Goal: Task Accomplishment & Management: Manage account settings

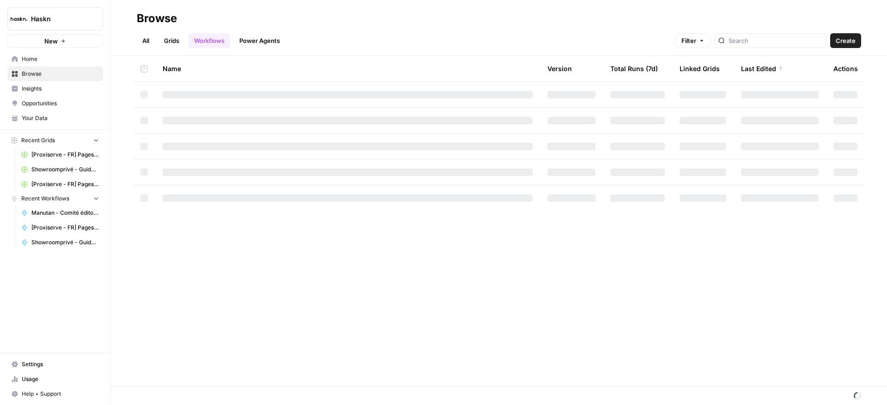
click at [149, 43] on link "All" at bounding box center [146, 40] width 18 height 15
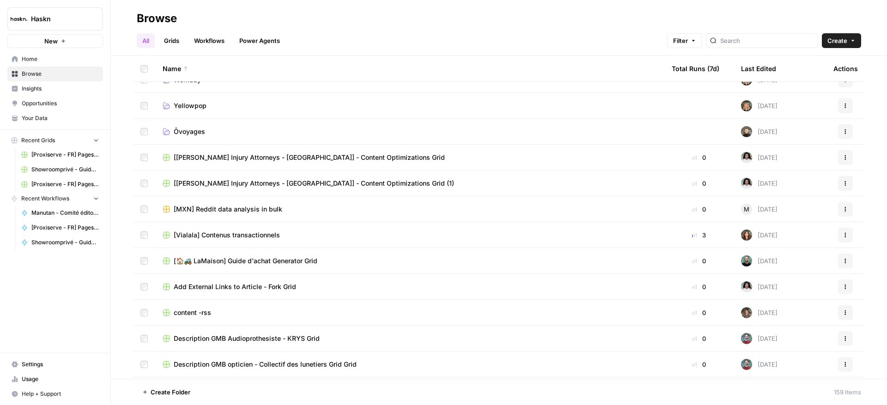
scroll to position [2523, 0]
click at [239, 394] on icon "button" at bounding box center [239, 392] width 6 height 6
click at [265, 359] on span "Move to" at bounding box center [260, 357] width 23 height 9
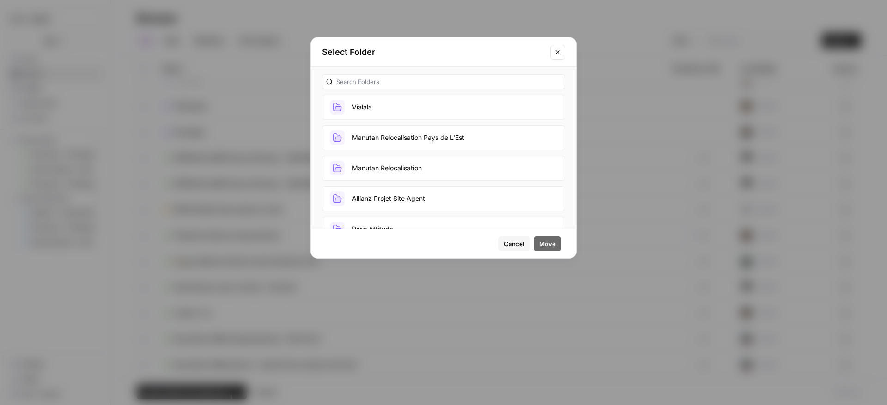
click at [400, 95] on button "Vialala" at bounding box center [443, 107] width 243 height 25
click at [546, 240] on span "Move" at bounding box center [547, 243] width 17 height 9
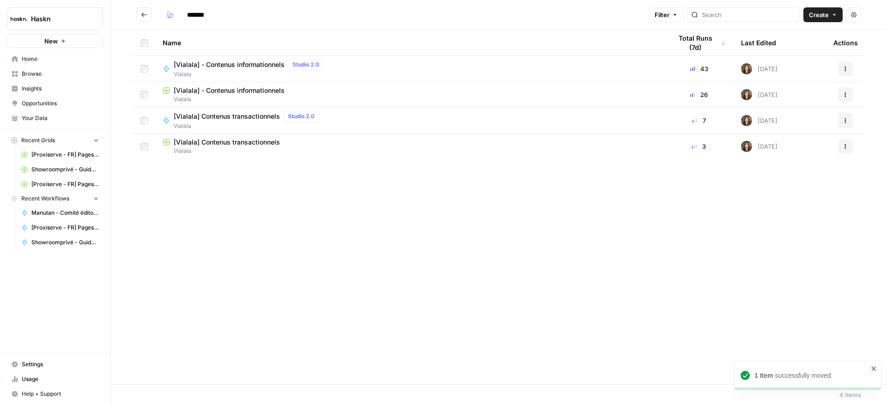
click at [146, 14] on icon "Go back" at bounding box center [144, 14] width 6 height 4
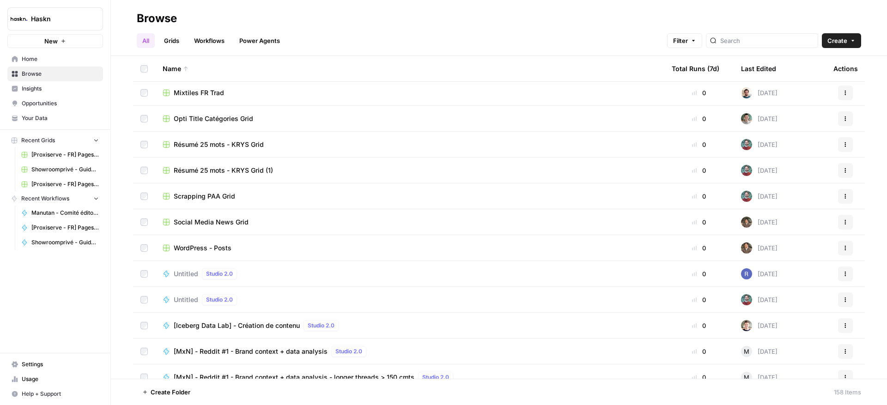
scroll to position [2984, 0]
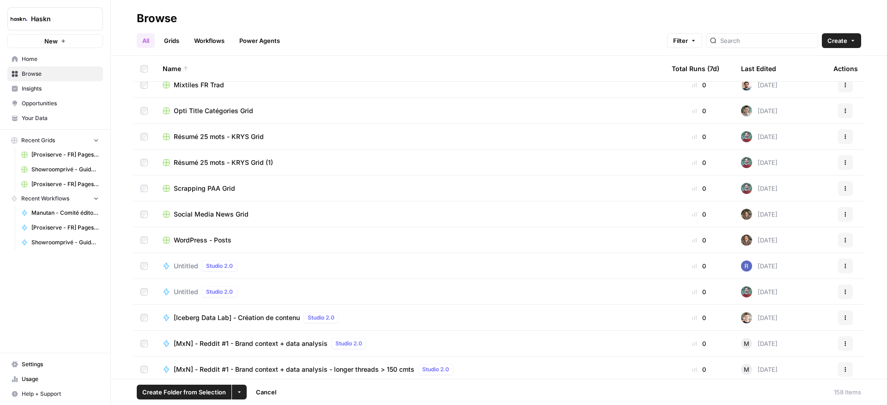
click at [844, 263] on button "Actions" at bounding box center [845, 266] width 15 height 15
click at [777, 344] on span "Delete" at bounding box center [797, 342] width 74 height 9
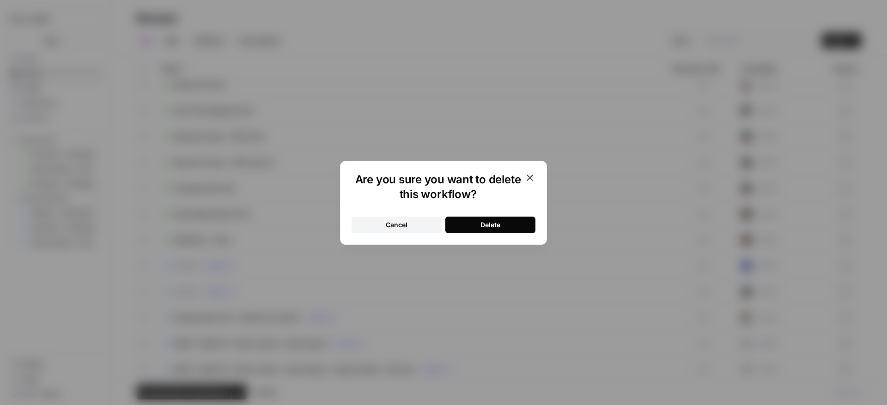
click at [513, 223] on button "Delete" at bounding box center [490, 225] width 90 height 17
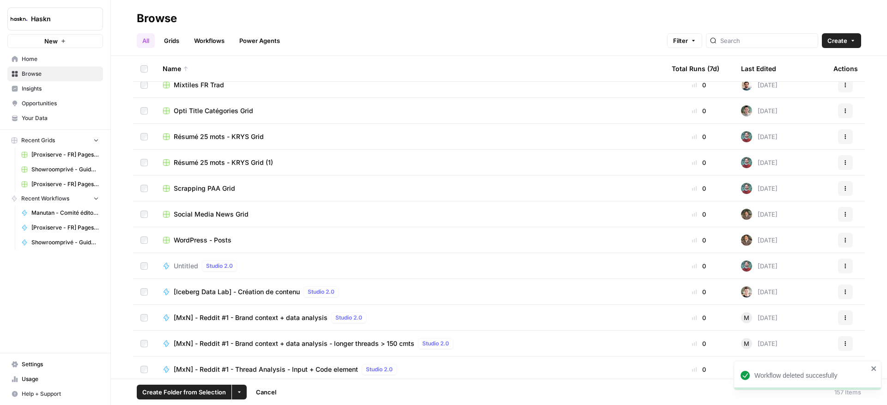
click at [842, 267] on icon "button" at bounding box center [845, 266] width 6 height 6
click at [764, 343] on span "Delete" at bounding box center [797, 342] width 74 height 9
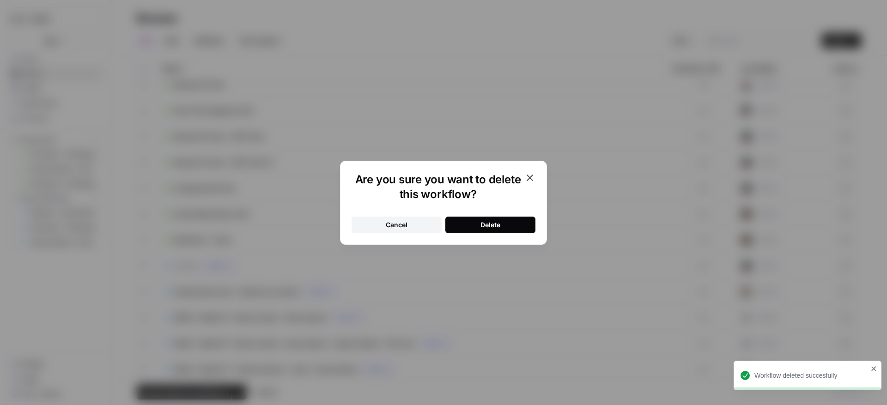
click at [502, 224] on button "Delete" at bounding box center [490, 225] width 90 height 17
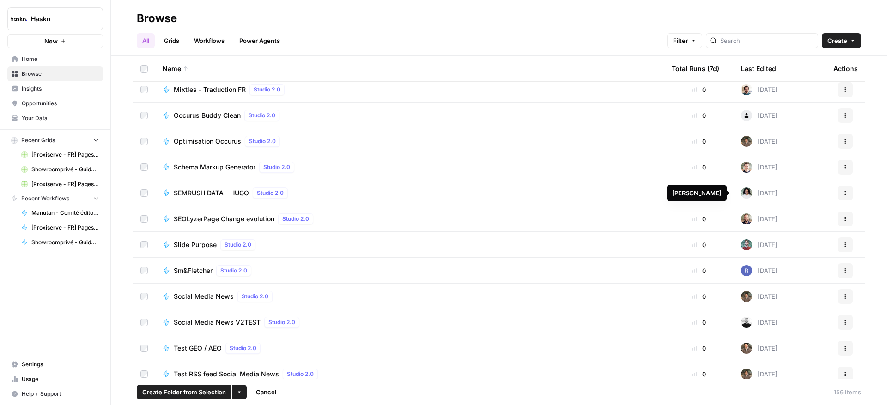
scroll to position [3587, 0]
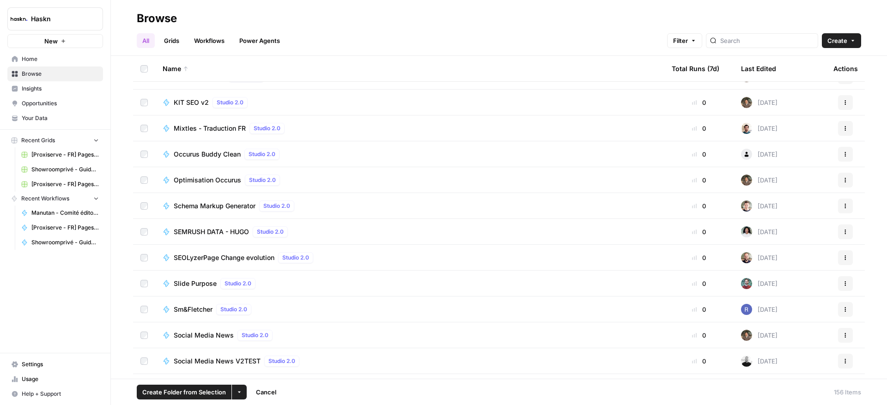
click at [842, 155] on icon "button" at bounding box center [845, 154] width 6 height 6
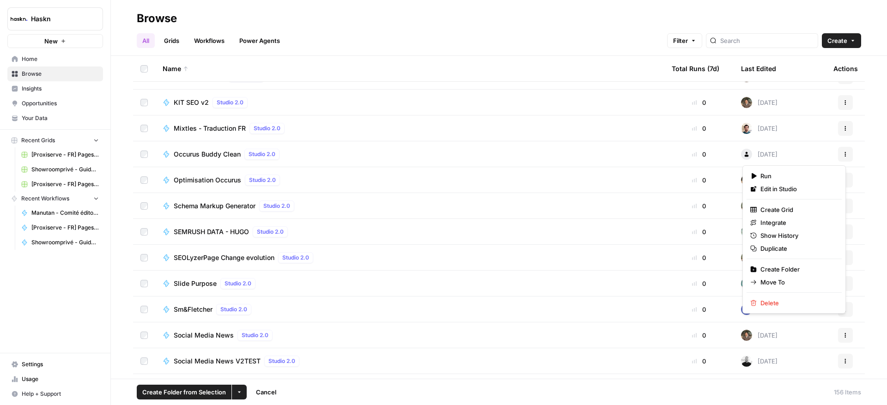
click at [649, 205] on div "Schema Markup Generator Studio 2.0" at bounding box center [410, 205] width 494 height 11
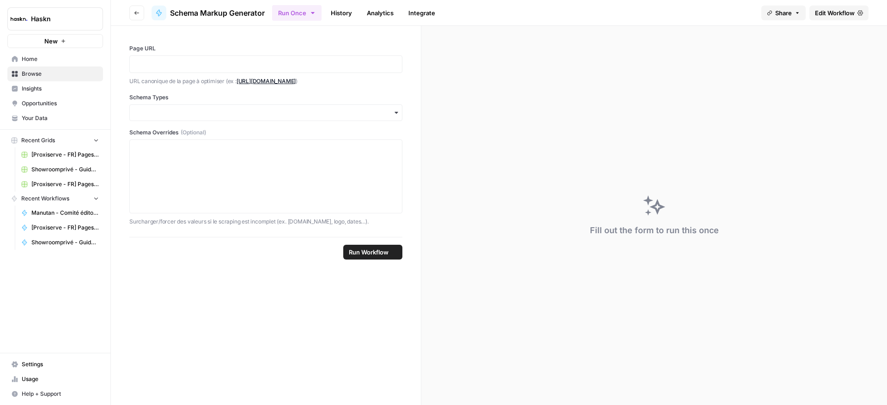
click at [130, 10] on button "Go back" at bounding box center [136, 13] width 15 height 15
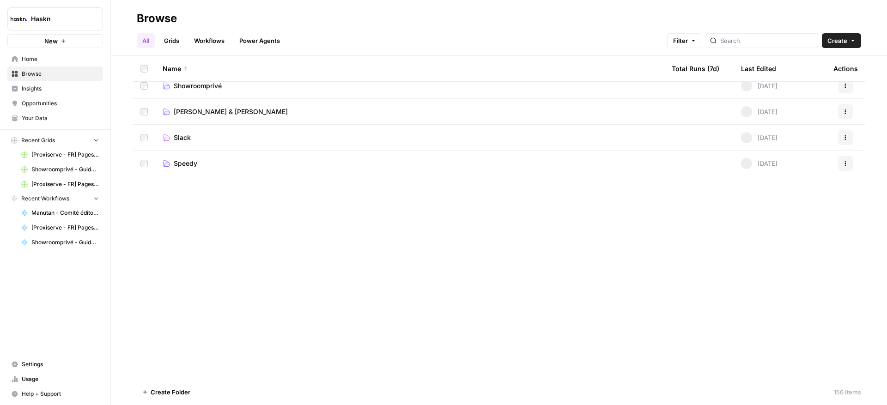
scroll to position [1823, 0]
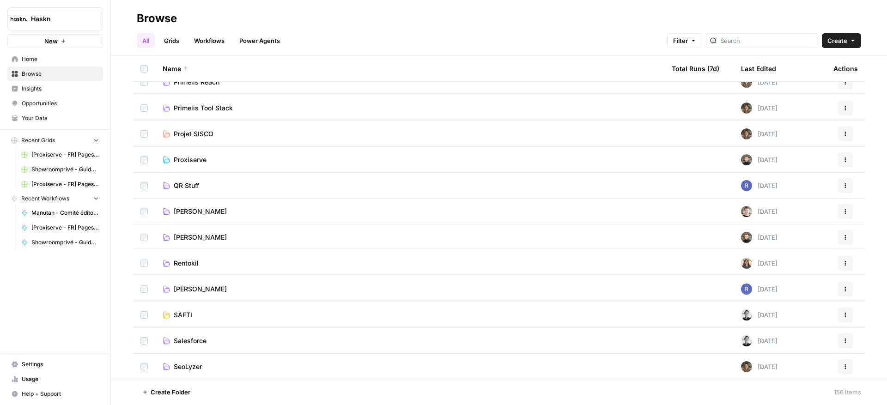
click at [195, 289] on span "[PERSON_NAME]" at bounding box center [200, 288] width 53 height 9
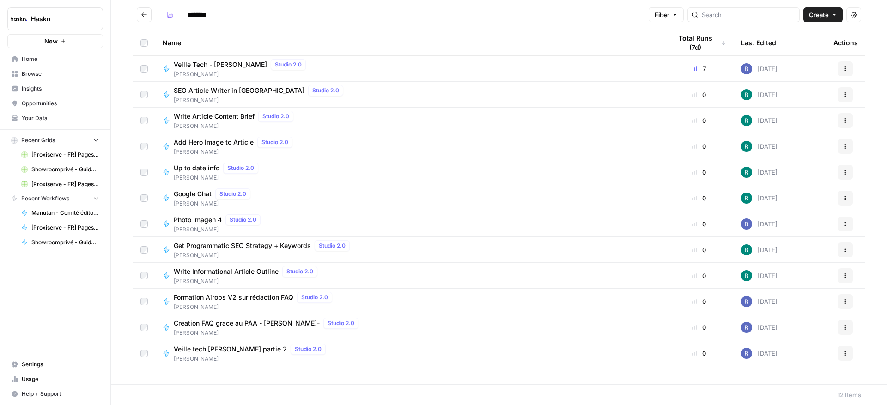
click at [150, 15] on button "Go back" at bounding box center [144, 14] width 15 height 15
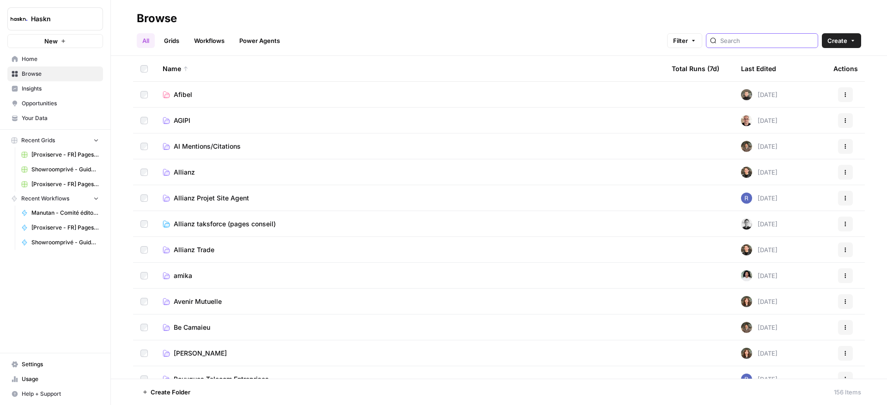
click at [757, 42] on input "search" at bounding box center [767, 40] width 94 height 9
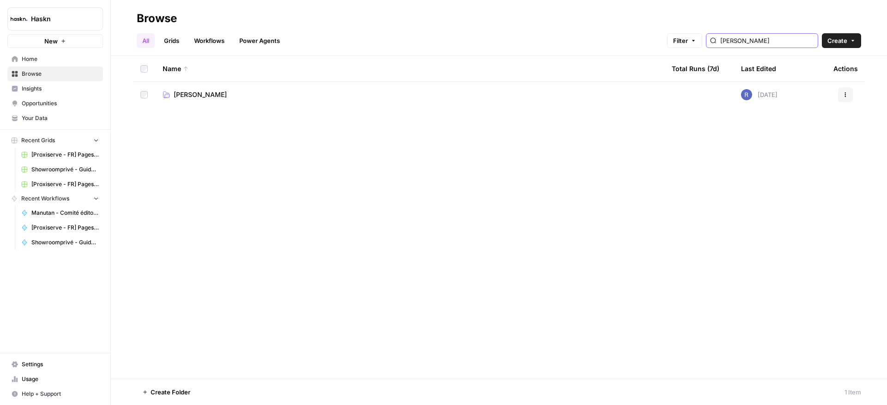
click at [765, 38] on input "[PERSON_NAME]" at bounding box center [767, 40] width 94 height 9
type input "[PERSON_NAME]"
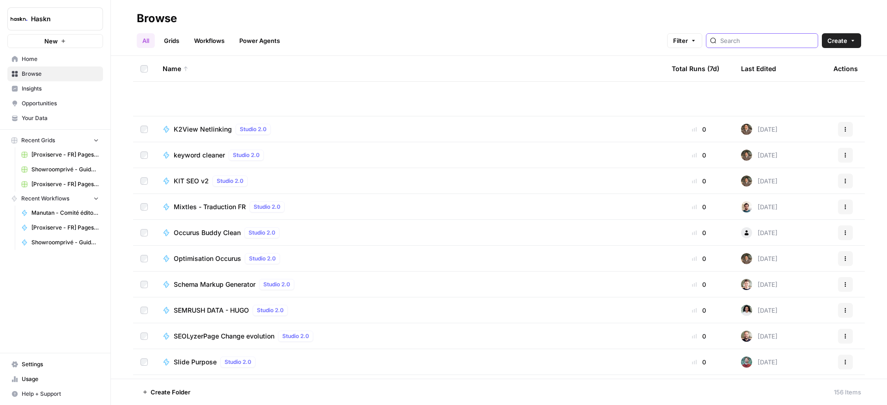
scroll to position [3738, 0]
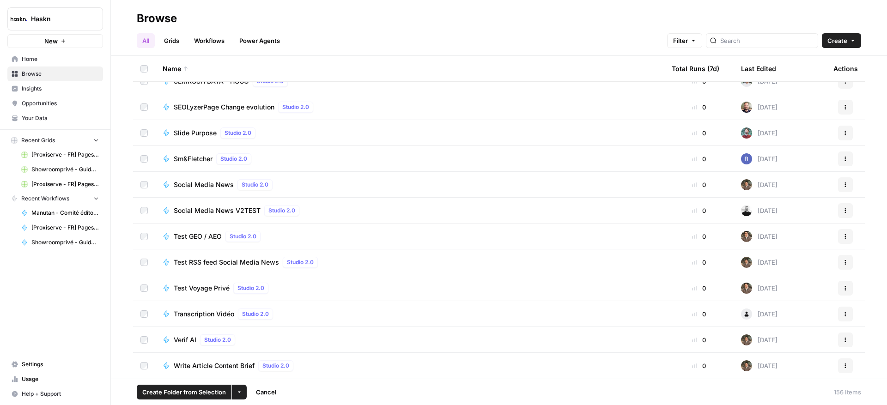
click at [234, 392] on button "More Options" at bounding box center [239, 392] width 15 height 15
click at [261, 356] on span "Move to" at bounding box center [260, 357] width 23 height 9
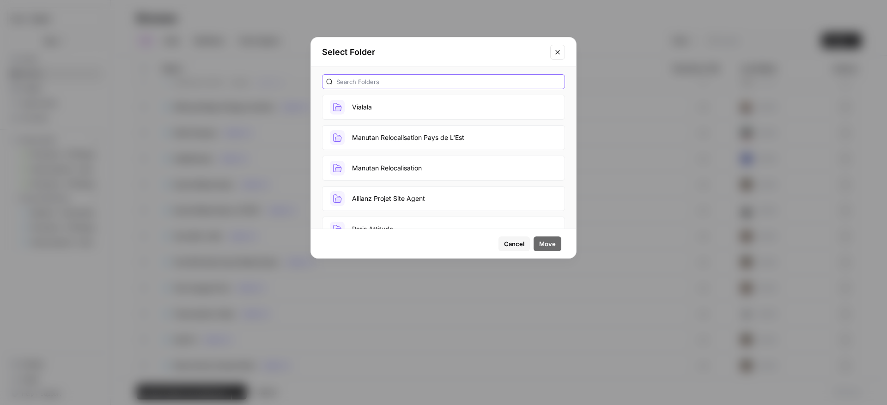
click at [405, 79] on input "text" at bounding box center [448, 81] width 224 height 9
type input "sm"
click at [359, 140] on div "sm Osmia Skincare" at bounding box center [443, 148] width 265 height 162
click at [515, 245] on span "Cancel" at bounding box center [514, 243] width 20 height 9
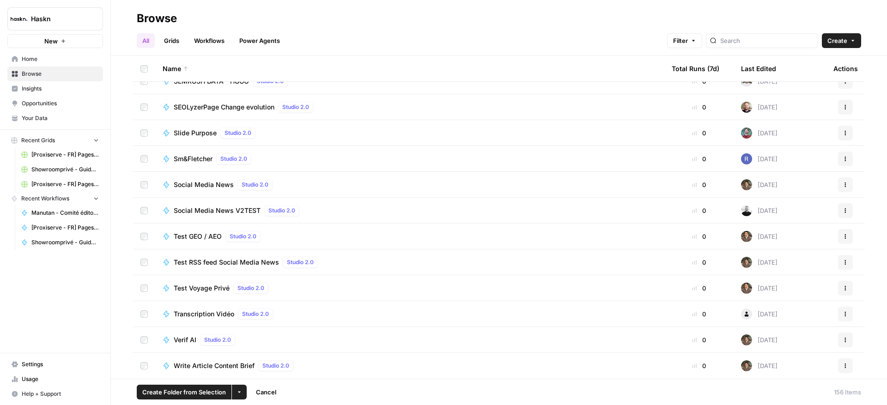
click at [645, 24] on div "Browse" at bounding box center [499, 18] width 724 height 15
click at [260, 390] on span "Cancel" at bounding box center [266, 391] width 20 height 9
